Goal: Understand process/instructions: Learn how to perform a task or action

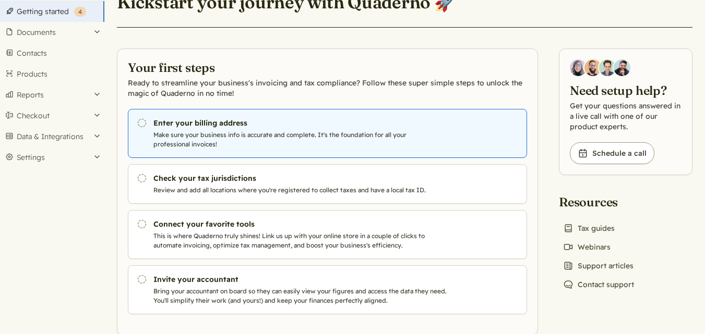
scroll to position [53, 0]
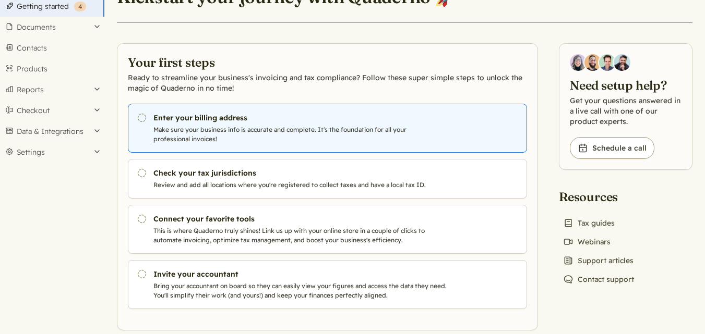
click at [286, 140] on p "Make sure your business info is accurate and complete. It's the foundation for …" at bounding box center [300, 134] width 295 height 19
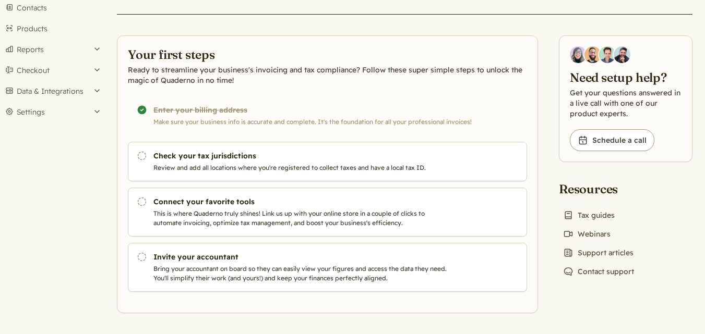
drag, startPoint x: 0, startPoint y: 0, endPoint x: 327, endPoint y: 121, distance: 348.2
click at [327, 121] on div "Completed! Enter your billing address Make sure your business info is accurate …" at bounding box center [327, 116] width 399 height 40
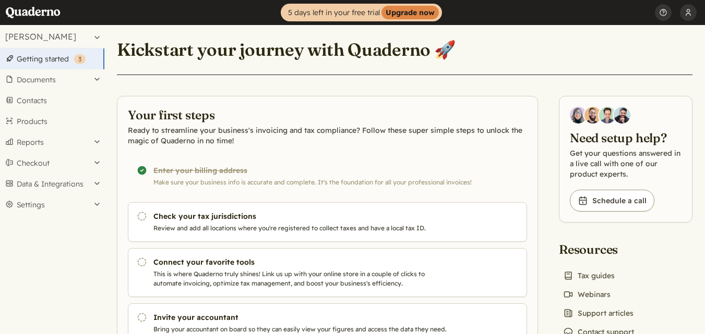
scroll to position [61, 0]
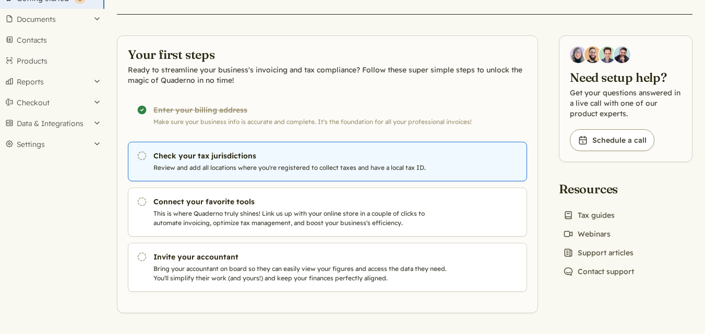
click at [291, 167] on p "Review and add all locations where you're registered to collect taxes and have …" at bounding box center [300, 167] width 295 height 9
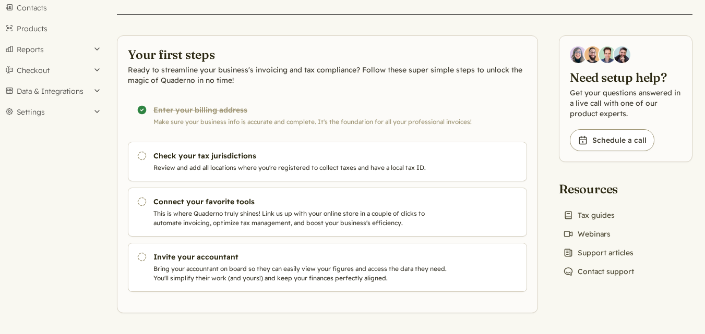
click at [139, 109] on div "Completed! Enter your billing address Make sure your business info is accurate …" at bounding box center [327, 116] width 399 height 40
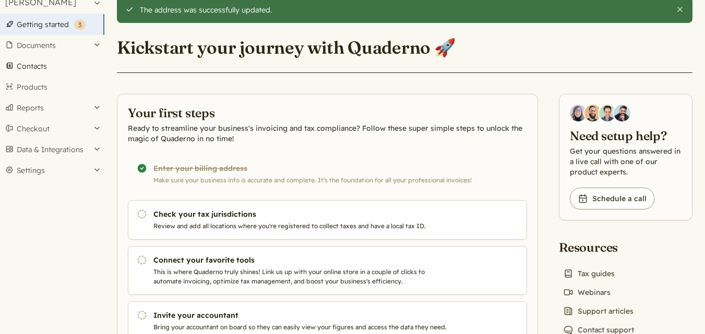
scroll to position [35, 0]
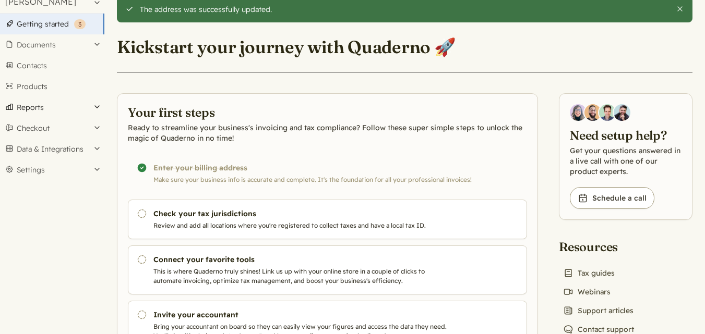
click at [59, 105] on button "Reports" at bounding box center [52, 107] width 104 height 21
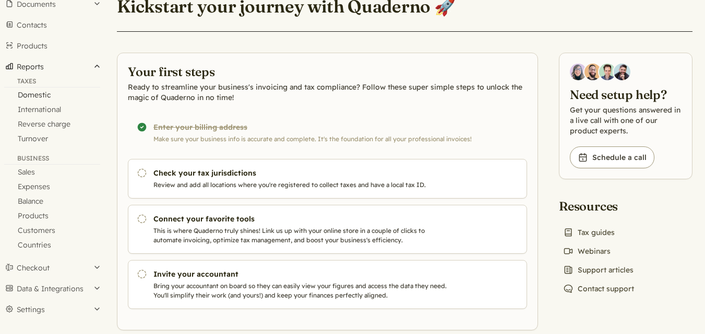
scroll to position [43, 0]
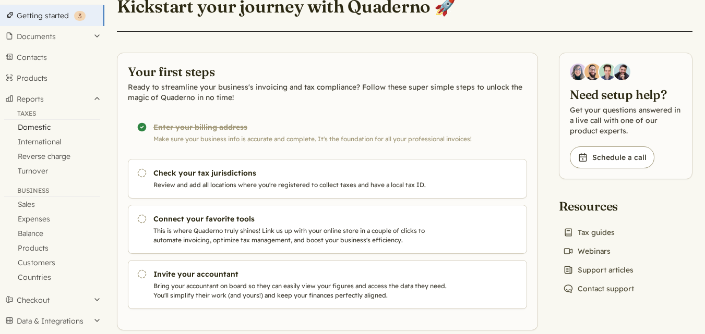
click at [35, 129] on link "Domestic" at bounding box center [52, 127] width 104 height 15
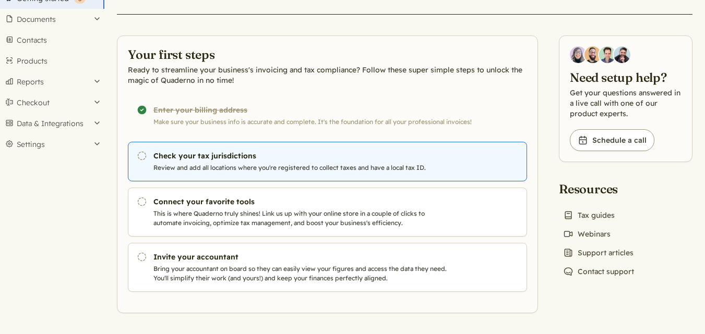
click at [353, 161] on h3 "Check your tax jurisdictions" at bounding box center [300, 156] width 295 height 10
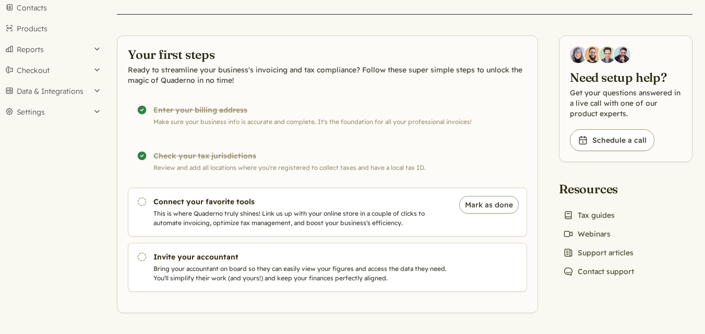
click at [363, 223] on p "This is where Quaderno truly shines! Link us up with your online store in a cou…" at bounding box center [300, 218] width 295 height 19
